Goal: Task Accomplishment & Management: Manage account settings

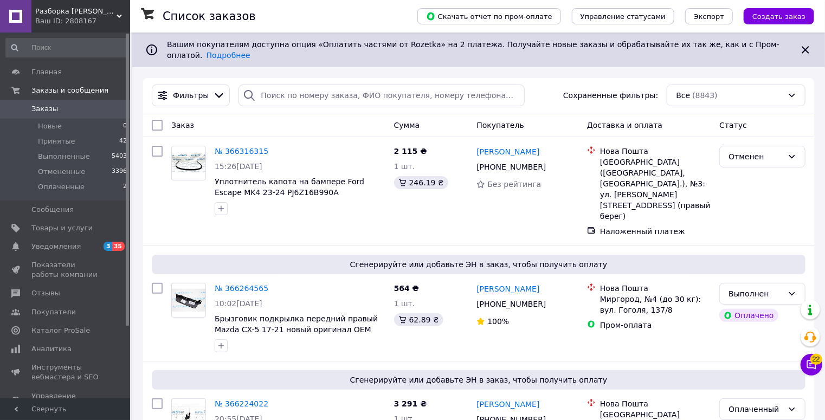
click at [47, 108] on span "Заказы" at bounding box center [44, 109] width 27 height 10
